Goal: Navigation & Orientation: Find specific page/section

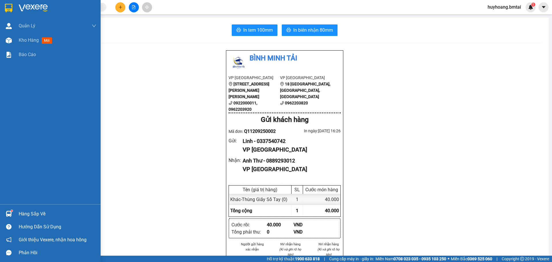
click at [9, 9] on img at bounding box center [8, 8] width 7 height 9
